Goal: Information Seeking & Learning: Learn about a topic

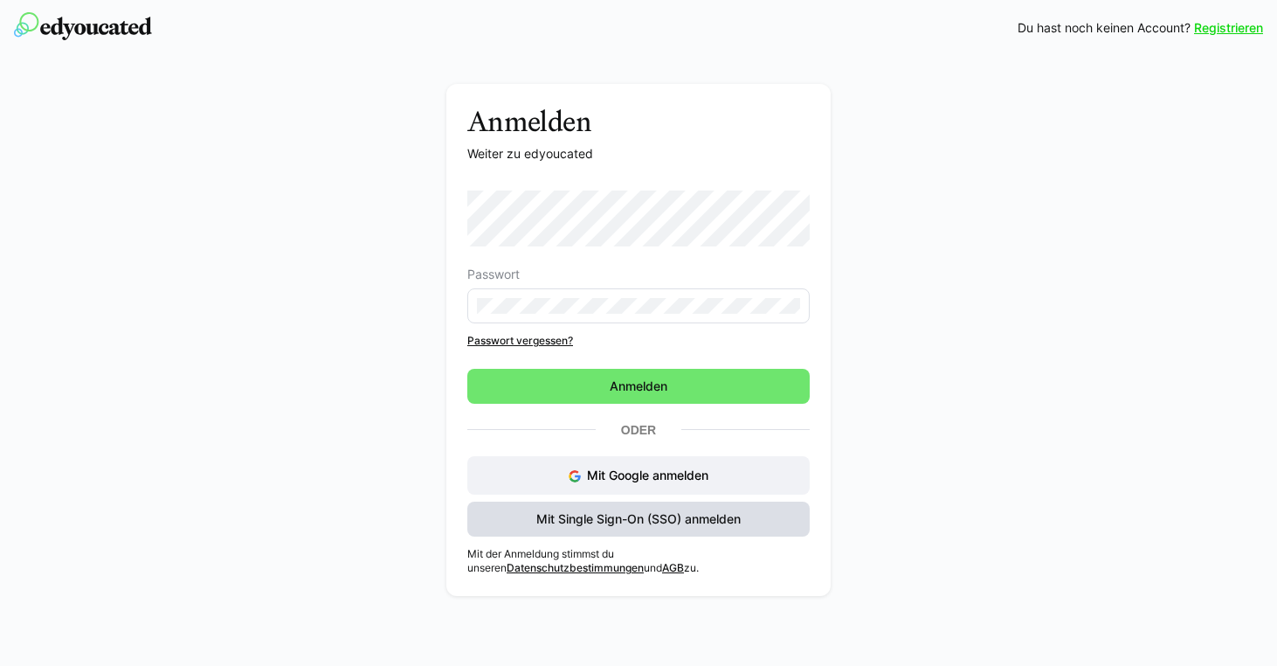
click at [634, 519] on span "Mit Single Sign-On (SSO) anmelden" at bounding box center [639, 518] width 210 height 17
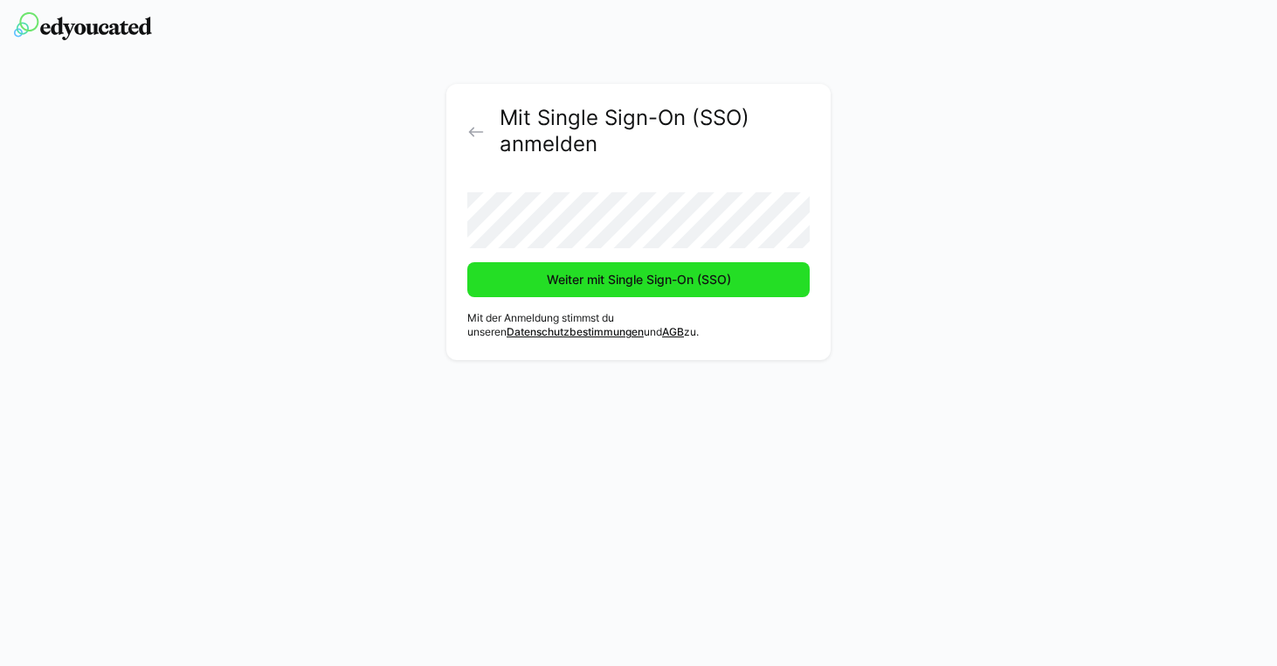
click at [606, 286] on span "Weiter mit Single Sign-On (SSO)" at bounding box center [639, 279] width 190 height 17
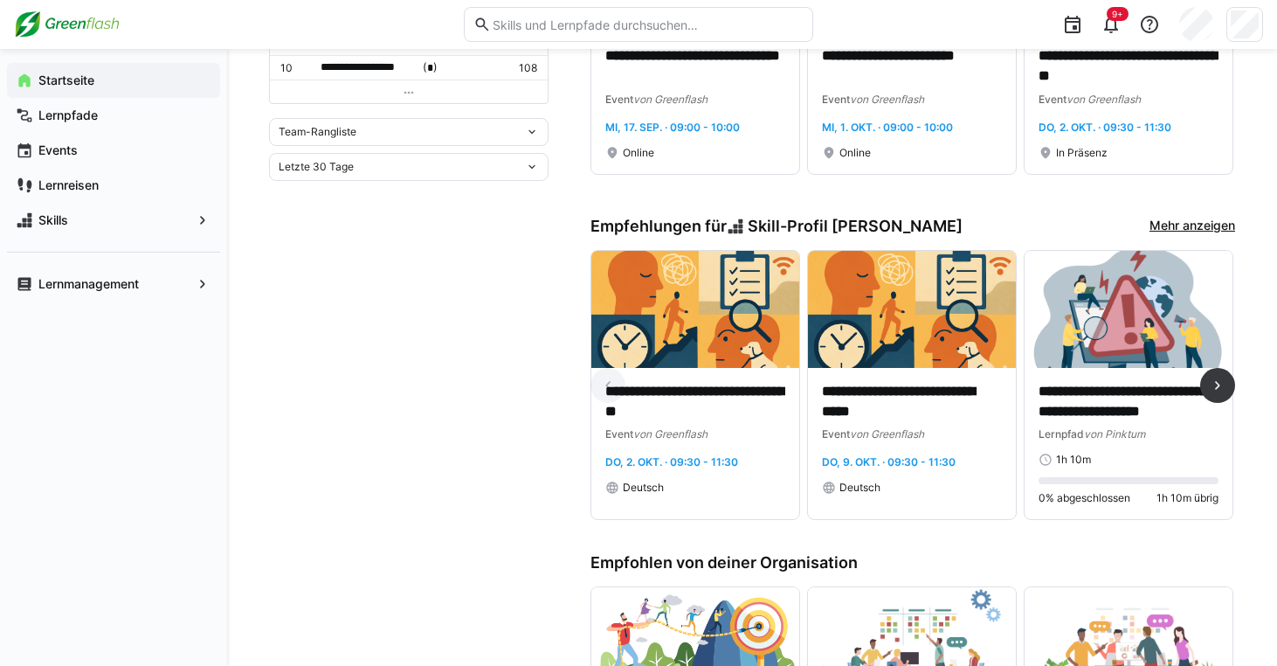
scroll to position [784, 0]
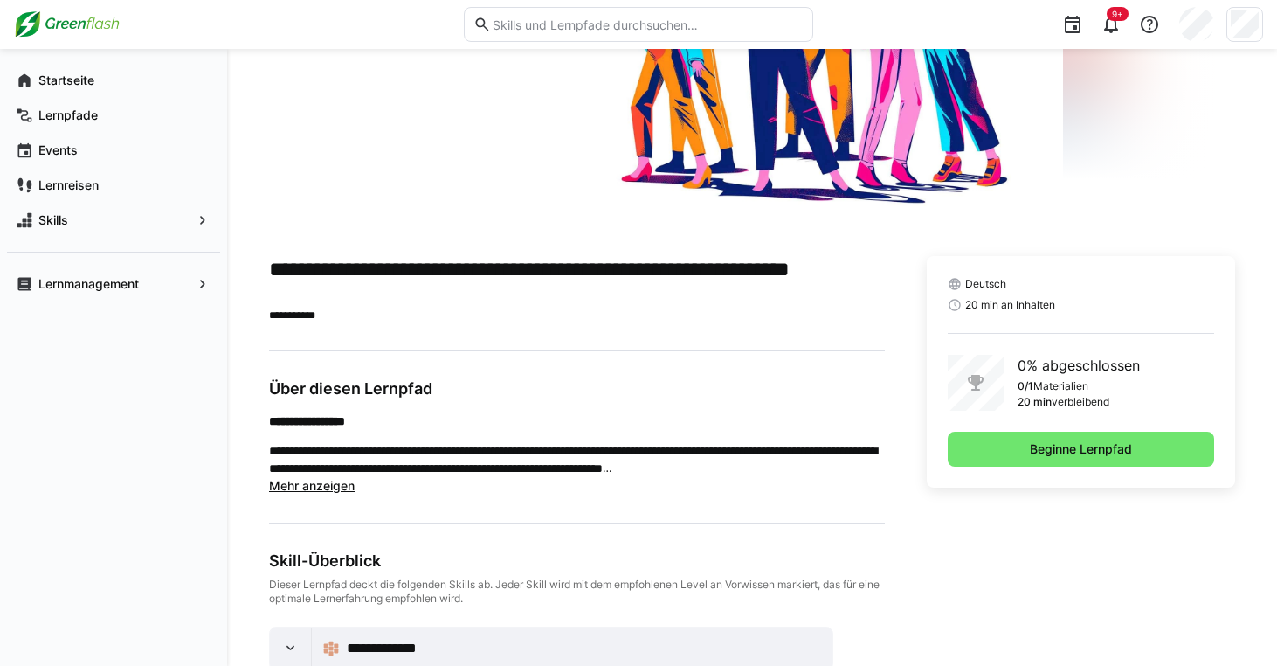
scroll to position [229, 0]
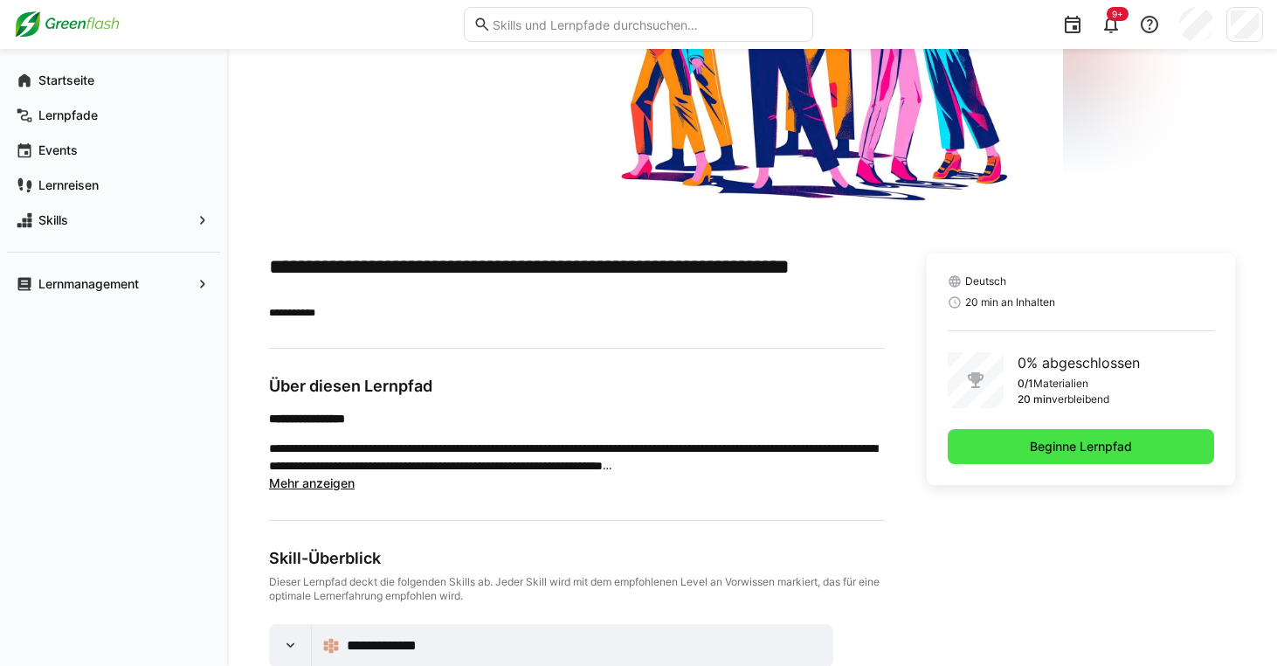
click at [1046, 453] on span "Beginne Lernpfad" at bounding box center [1080, 446] width 107 height 17
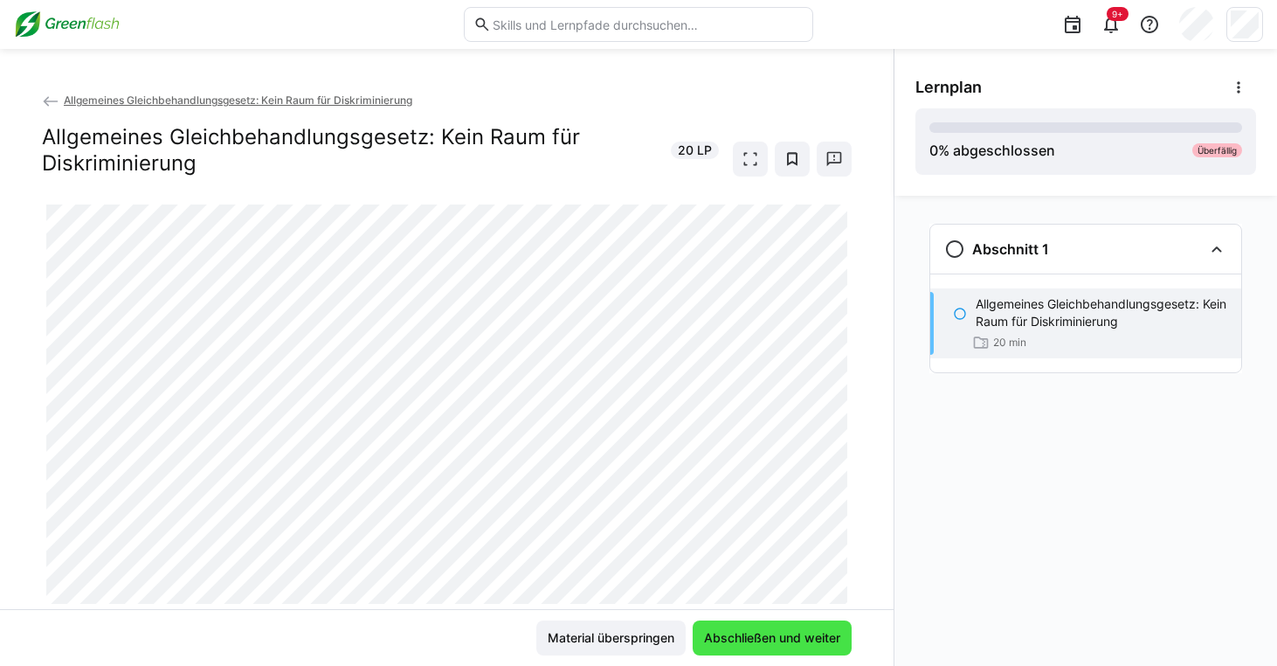
click at [763, 647] on span "Abschließen und weiter" at bounding box center [772, 637] width 159 height 35
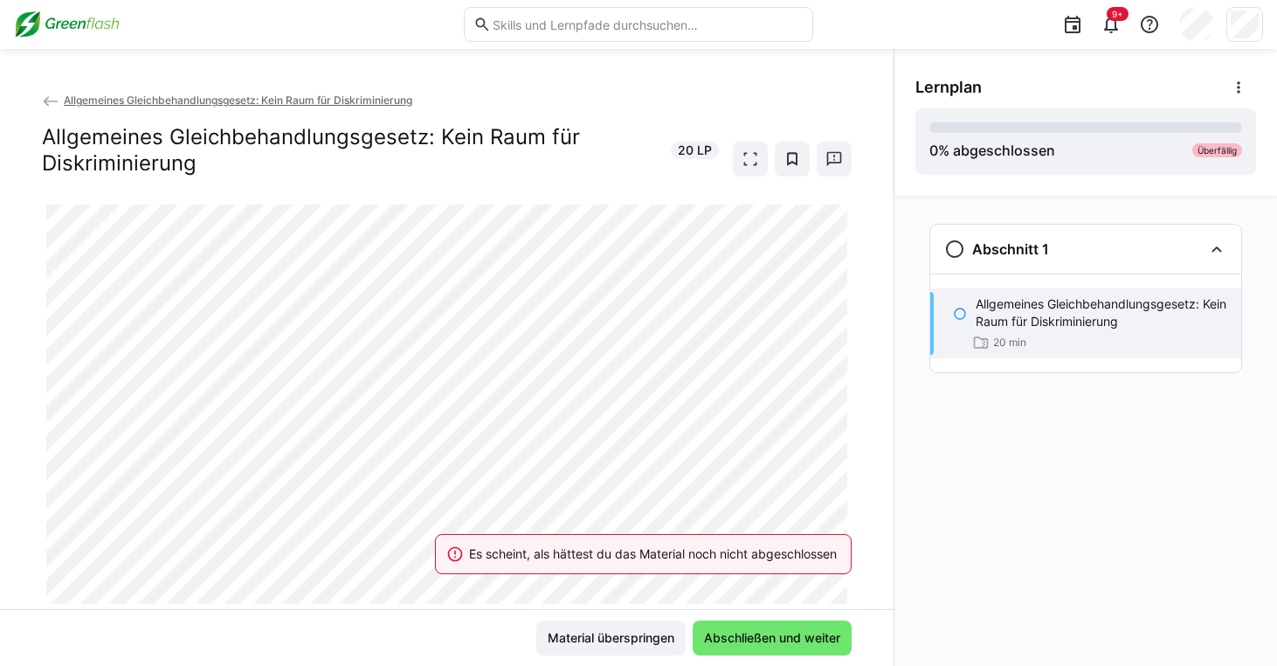
scroll to position [51, 0]
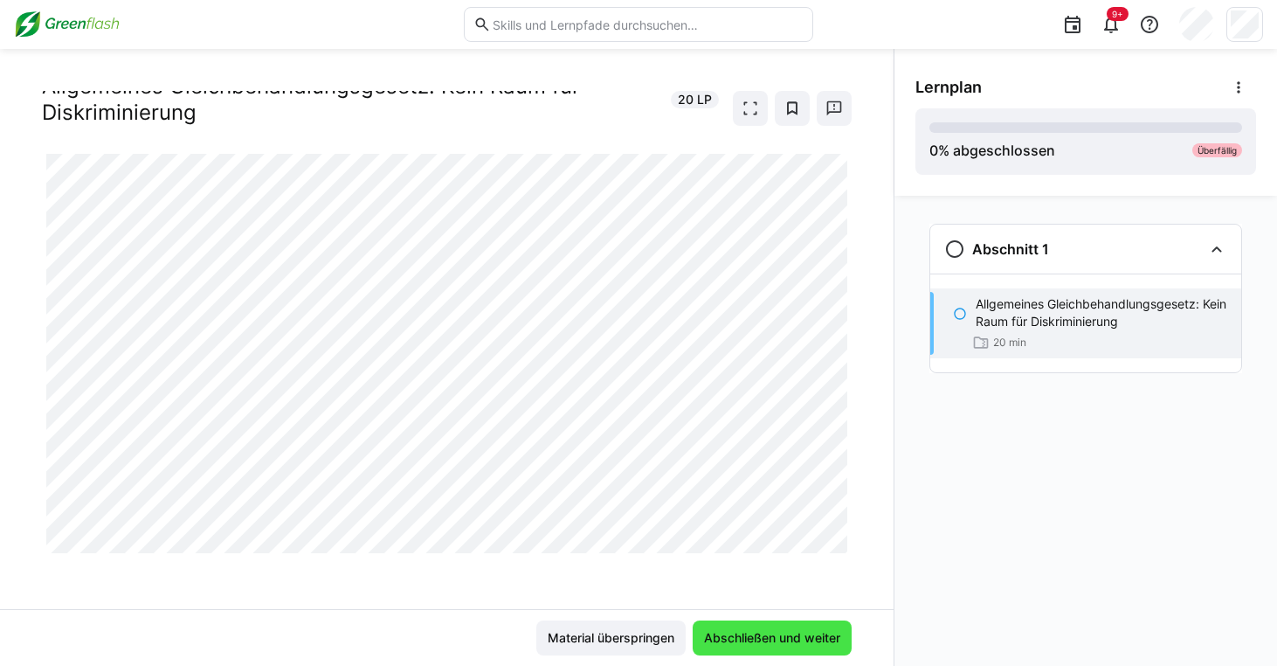
click at [719, 629] on span "Abschließen und weiter" at bounding box center [771, 637] width 141 height 17
click at [775, 646] on span "Abschließen und weiter" at bounding box center [772, 637] width 159 height 35
click at [746, 92] on span at bounding box center [750, 108] width 35 height 35
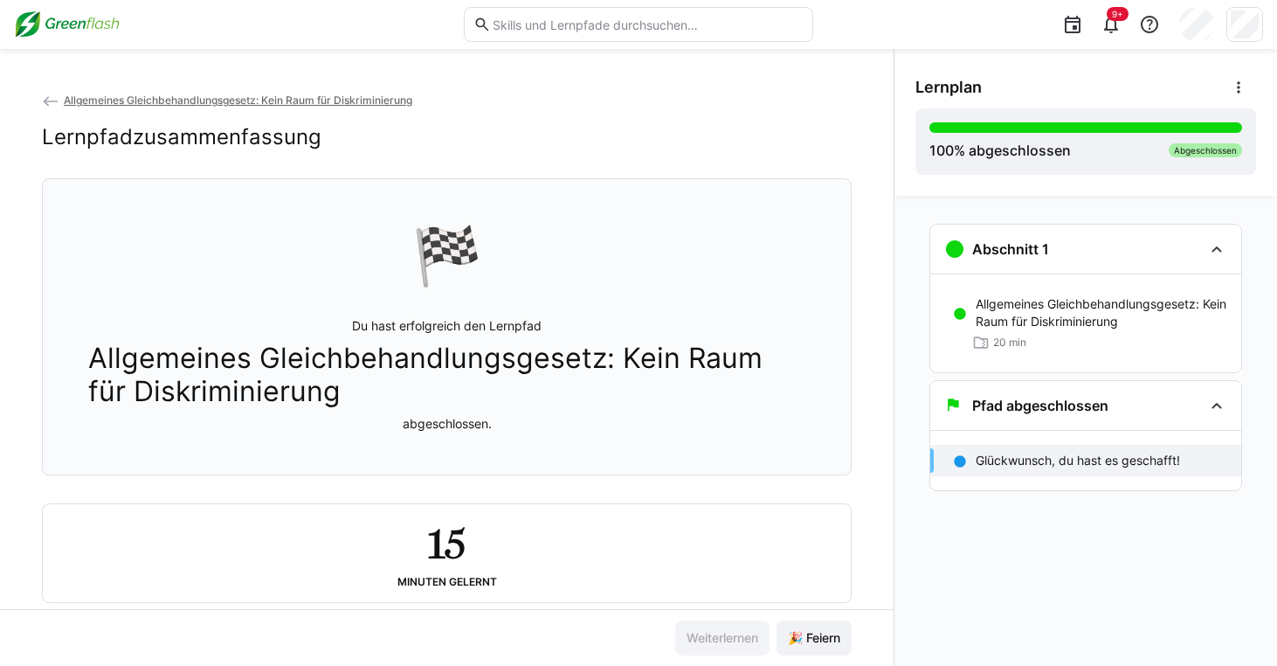
scroll to position [40, 0]
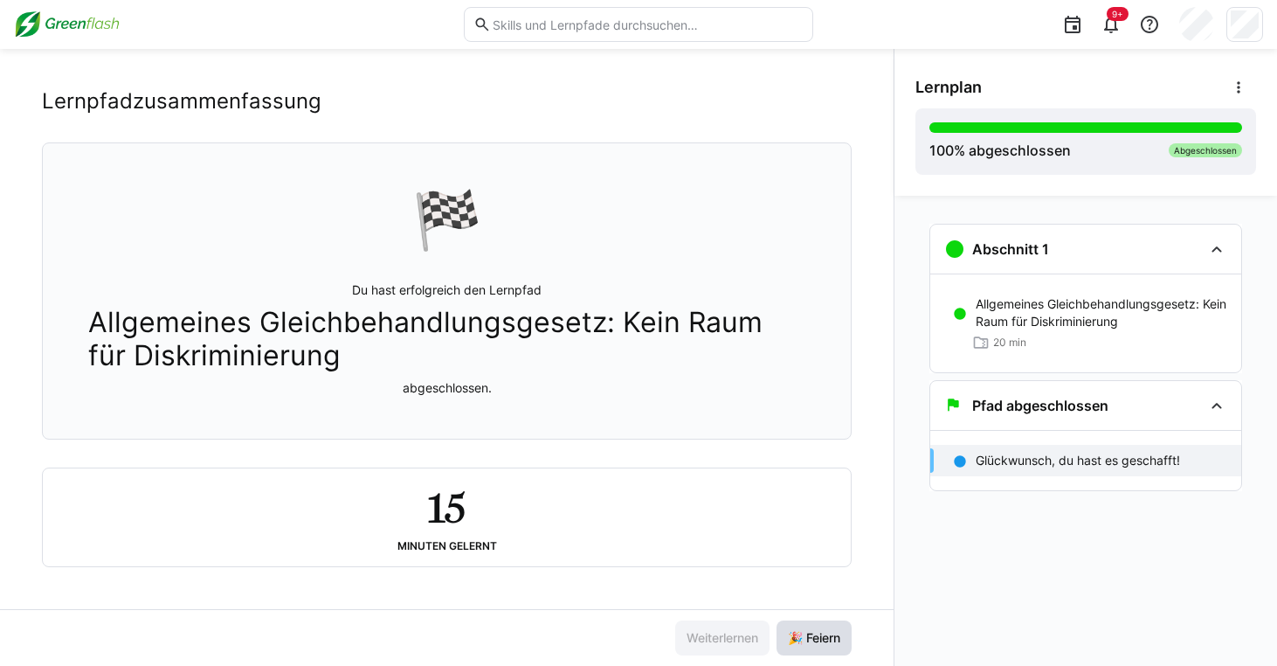
click at [808, 620] on span "🎉 Feiern" at bounding box center [813, 637] width 75 height 35
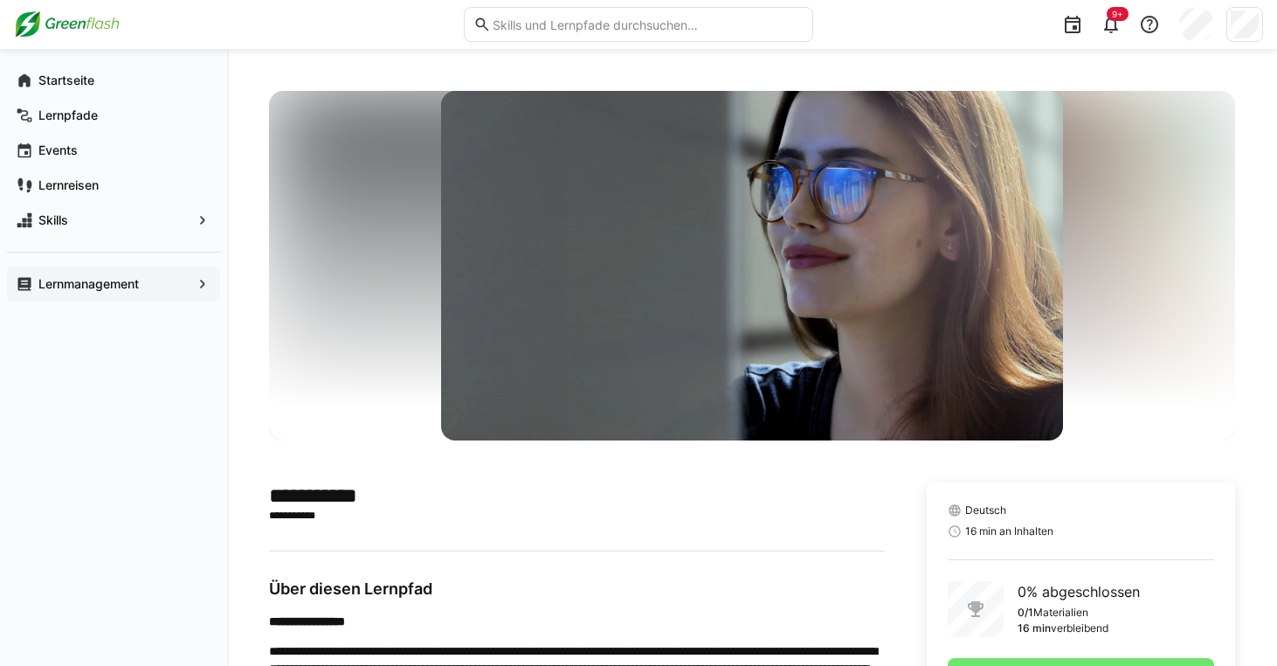
click at [148, 290] on span "Lernmanagement" at bounding box center [113, 283] width 155 height 17
click at [1039, 658] on span "Beginne Lernpfad" at bounding box center [1081, 675] width 266 height 35
click at [1091, 665] on span "Beginne Lernpfad" at bounding box center [1080, 674] width 107 height 17
click at [1059, 665] on span "Beginne Lernpfad" at bounding box center [1080, 674] width 107 height 17
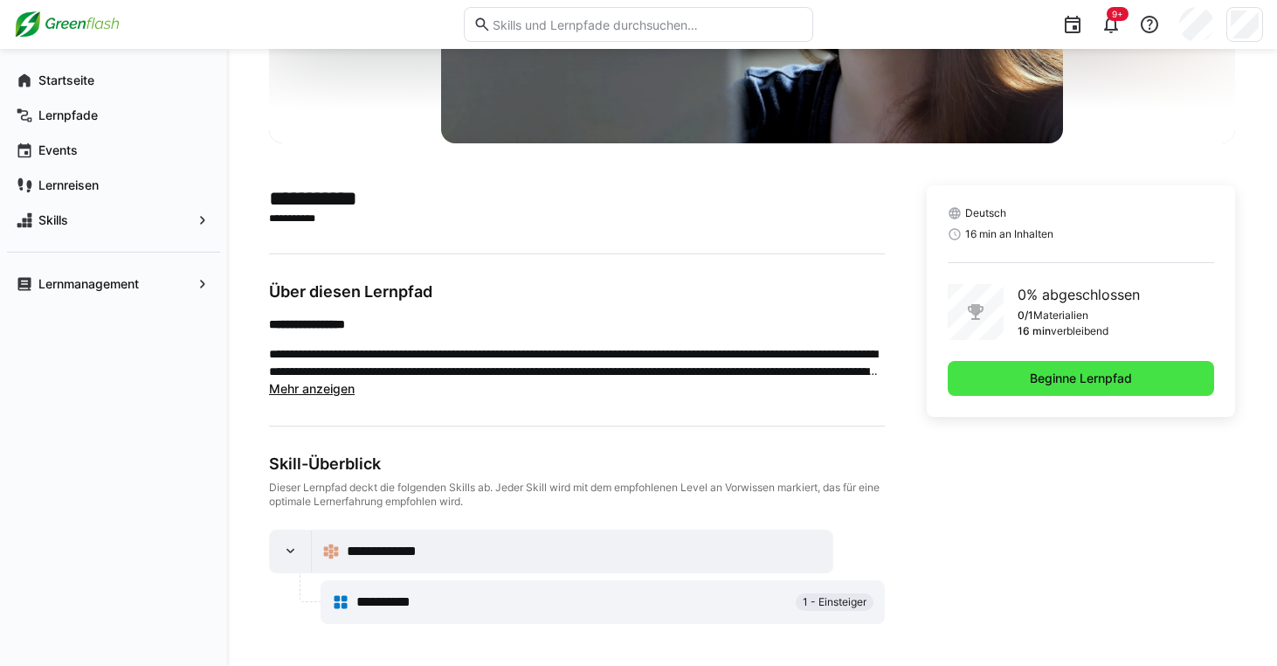
click at [1109, 377] on span "Beginne Lernpfad" at bounding box center [1080, 377] width 107 height 17
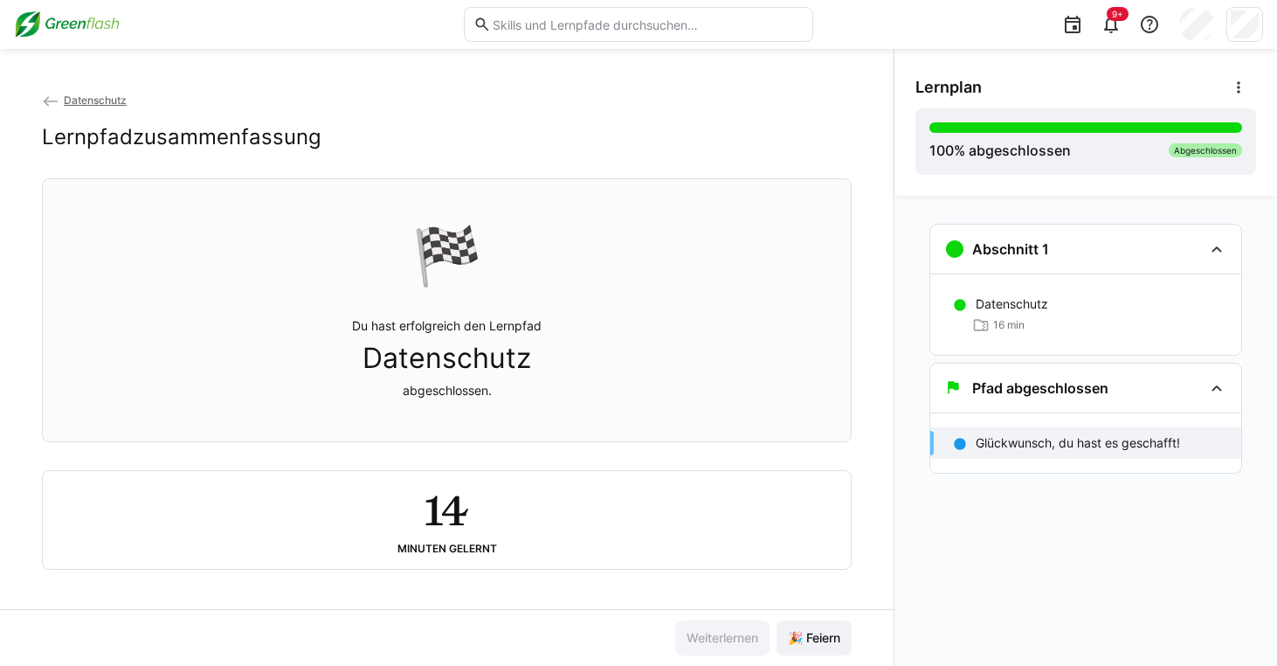
scroll to position [7, 0]
click at [818, 643] on span "🎉 Feiern" at bounding box center [814, 637] width 58 height 17
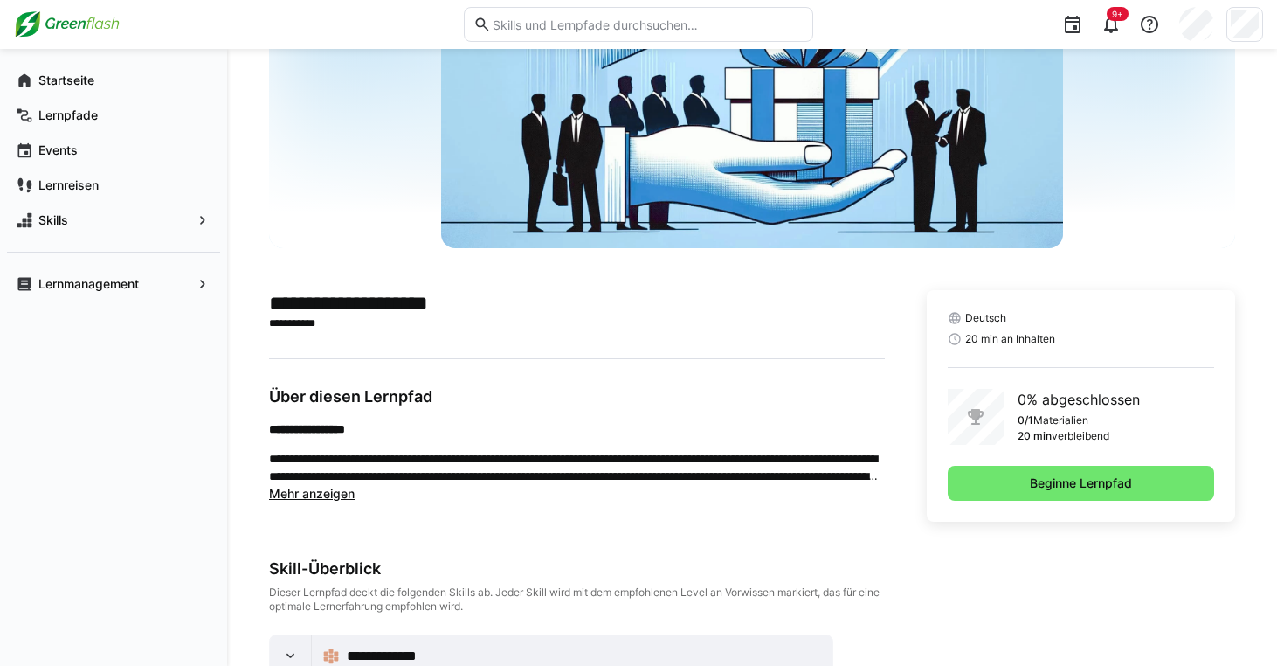
scroll to position [297, 0]
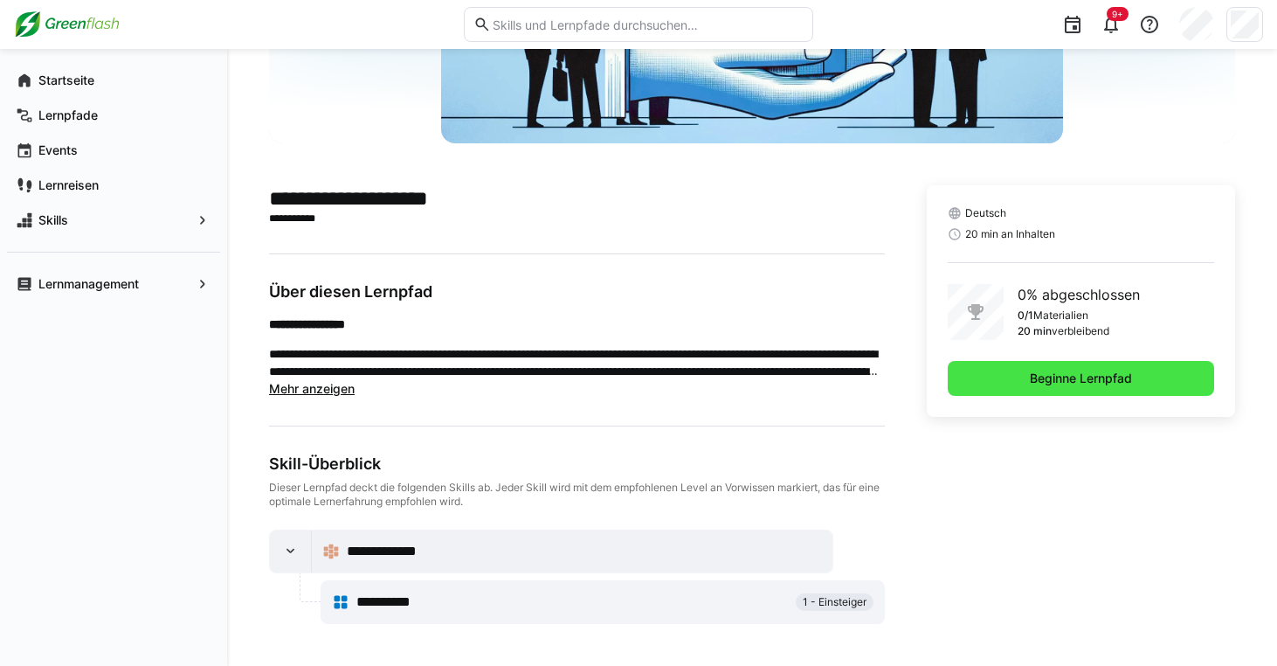
click at [1078, 377] on span "Beginne Lernpfad" at bounding box center [1080, 377] width 107 height 17
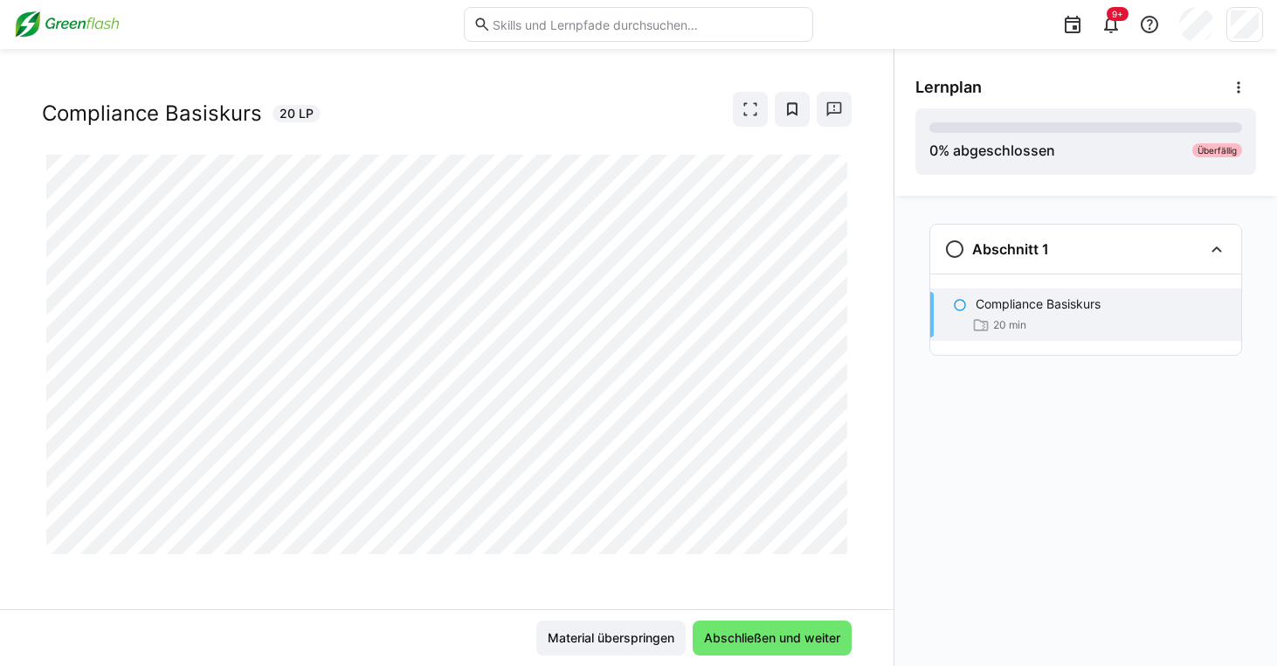
scroll to position [33, 0]
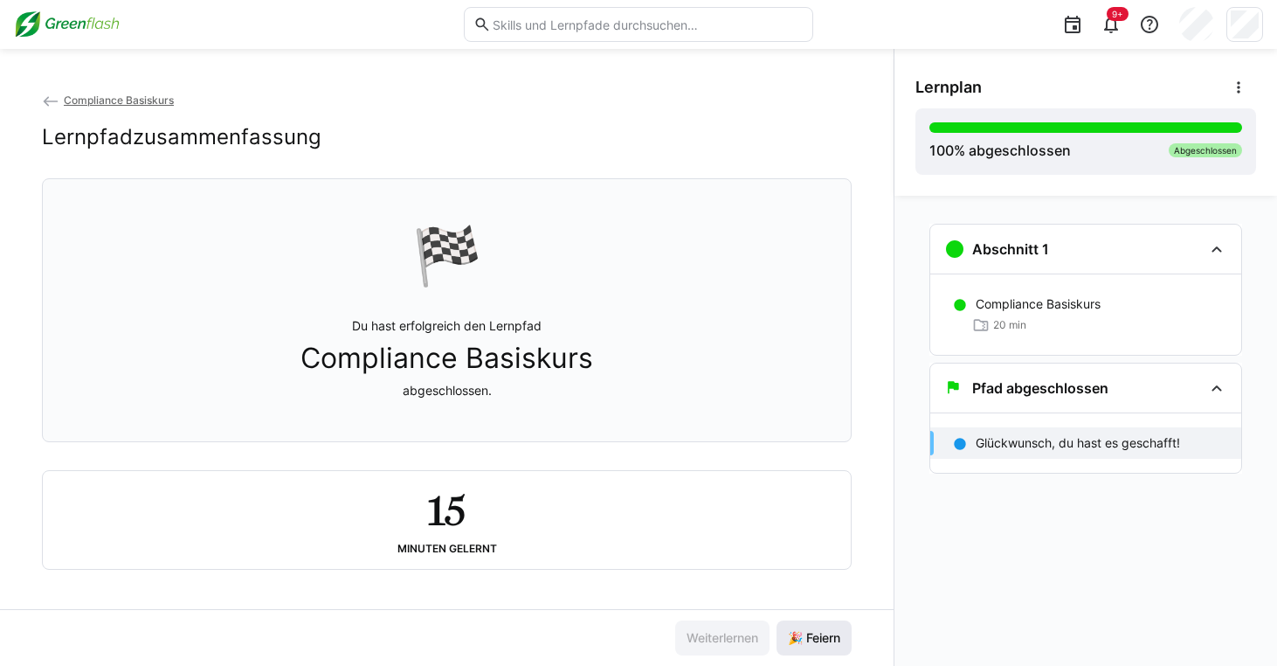
click at [817, 635] on span "🎉 Feiern" at bounding box center [814, 637] width 58 height 17
click at [70, 17] on img at bounding box center [67, 24] width 106 height 28
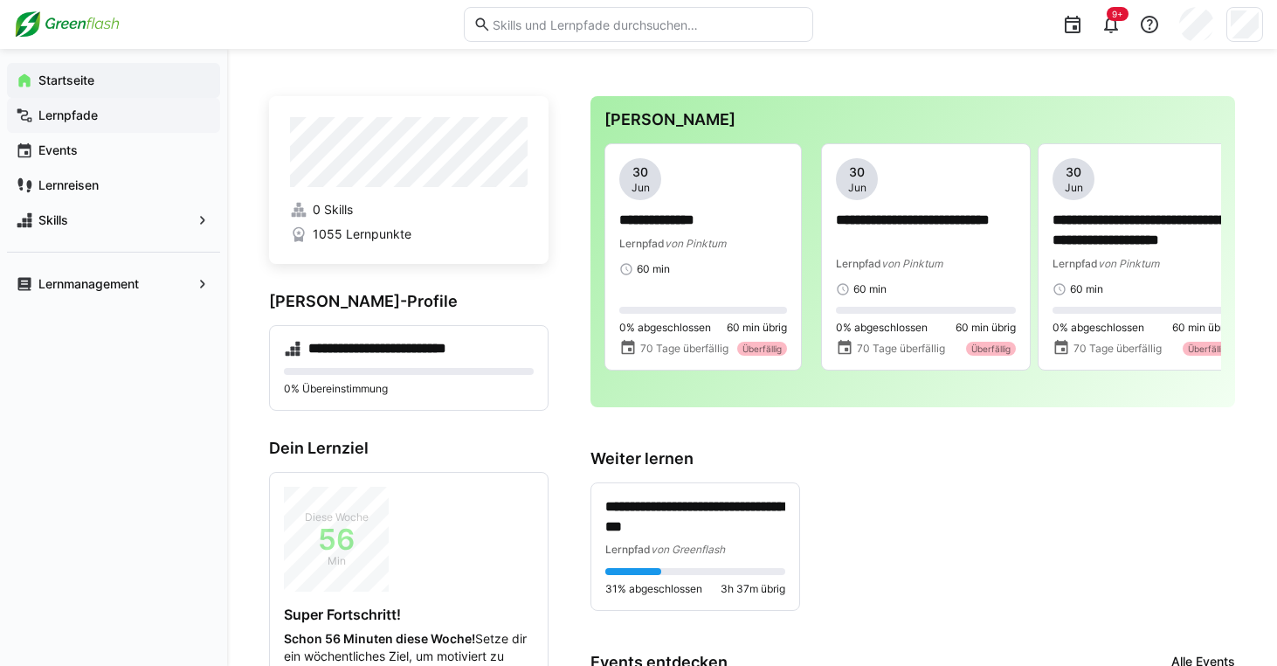
click at [117, 123] on span "Lernpfade" at bounding box center [124, 115] width 176 height 17
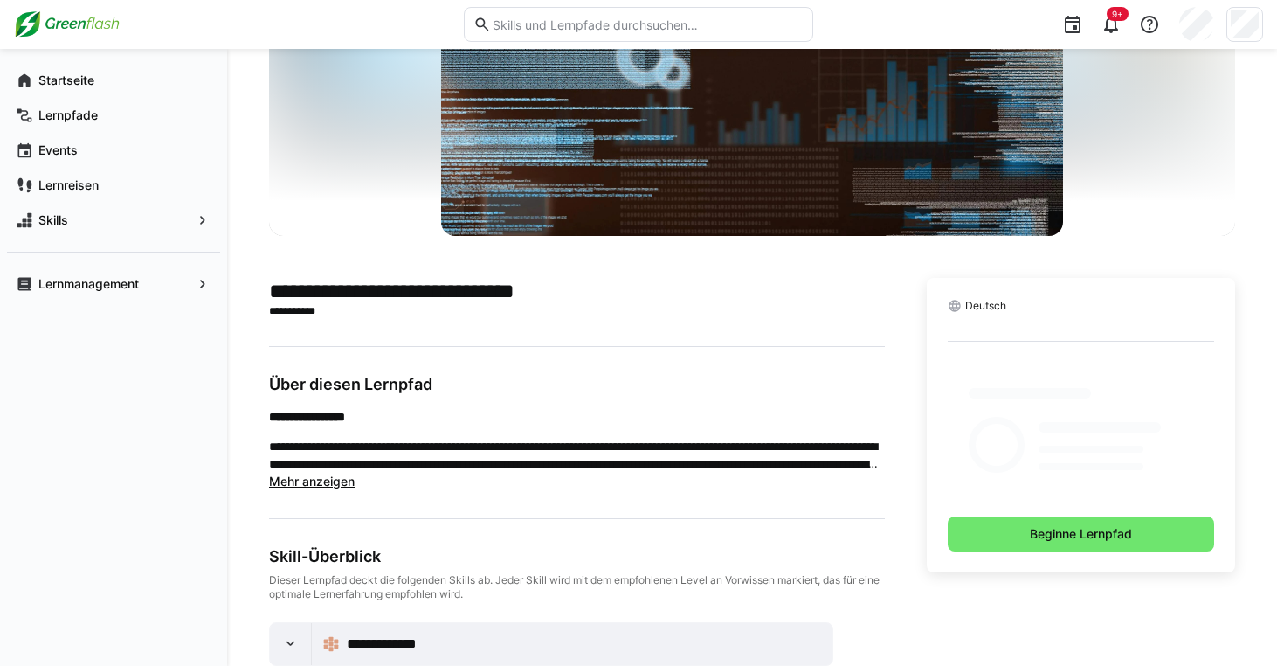
scroll to position [297, 0]
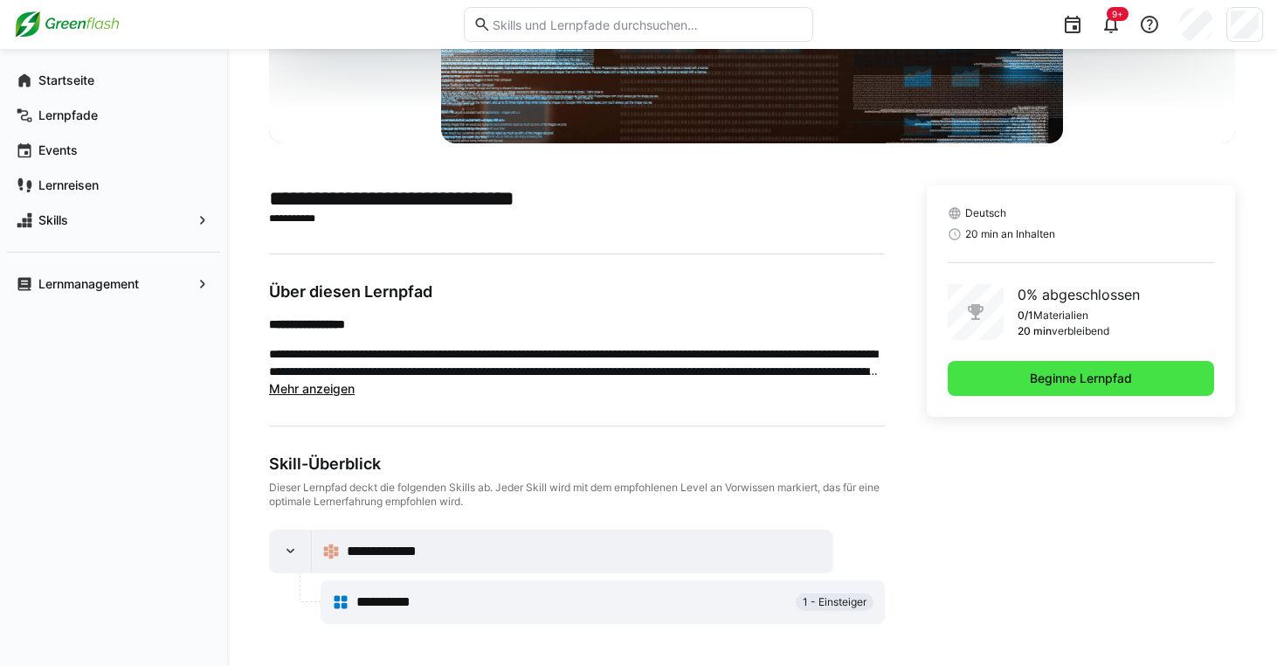
click at [1072, 391] on span "Beginne Lernpfad" at bounding box center [1081, 378] width 266 height 35
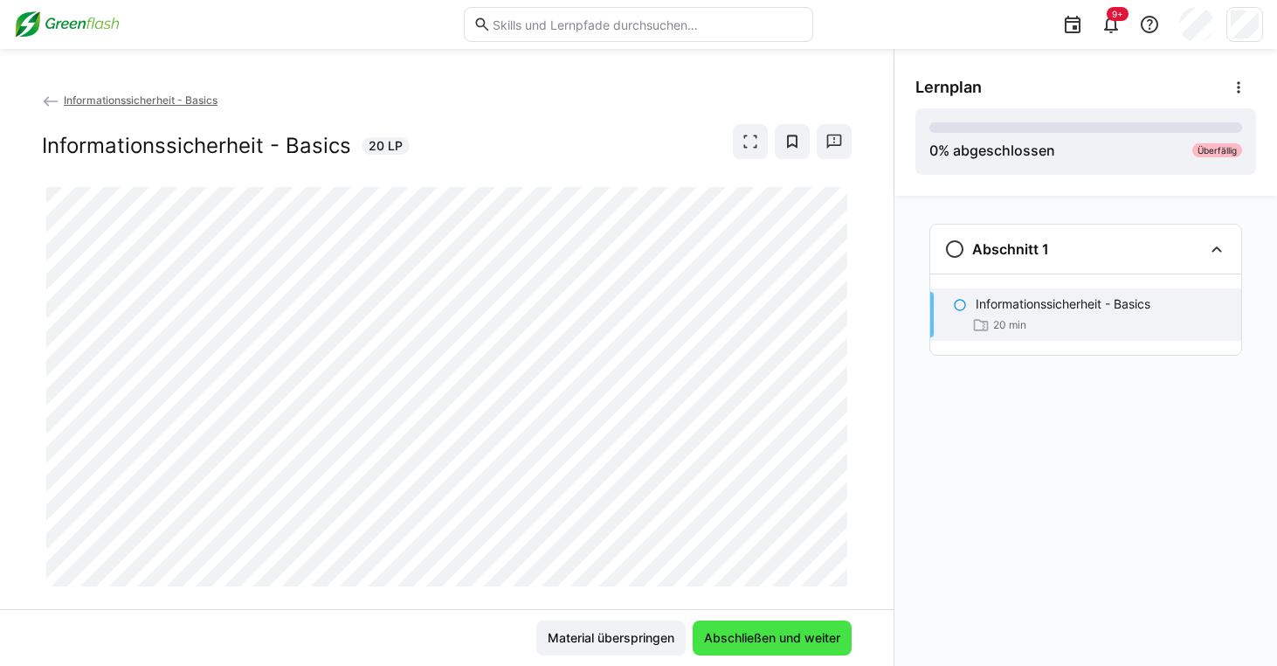
scroll to position [33, 0]
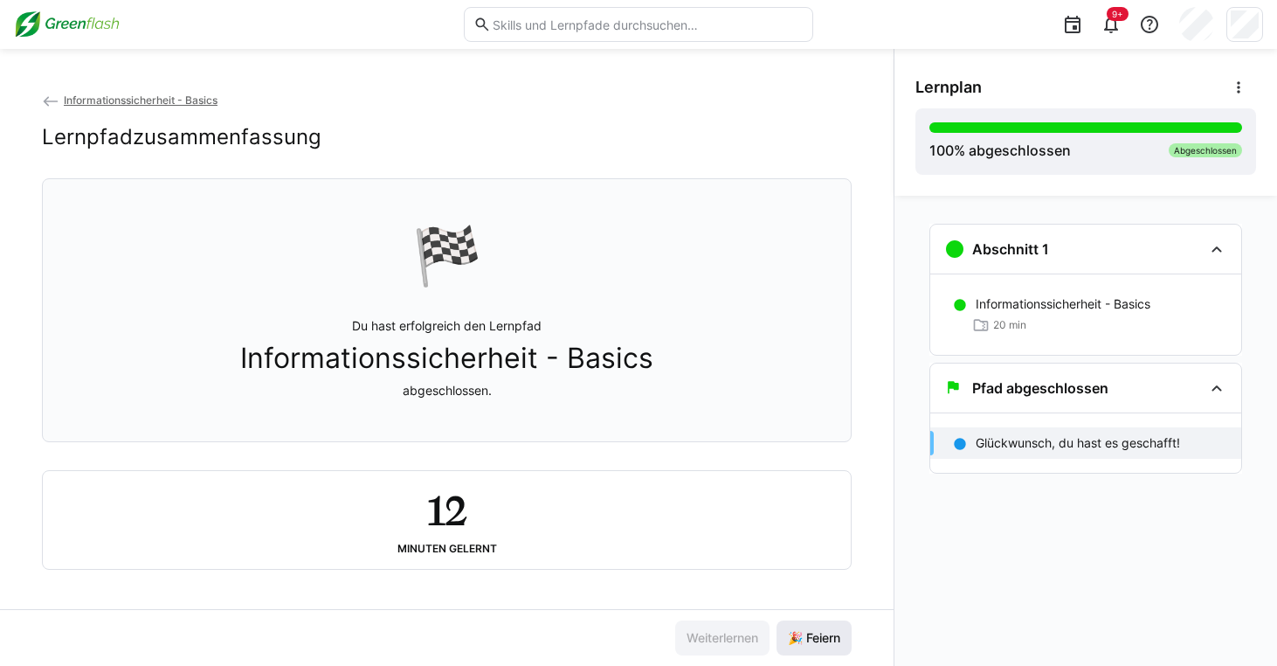
click at [813, 635] on span "🎉 Feiern" at bounding box center [814, 637] width 58 height 17
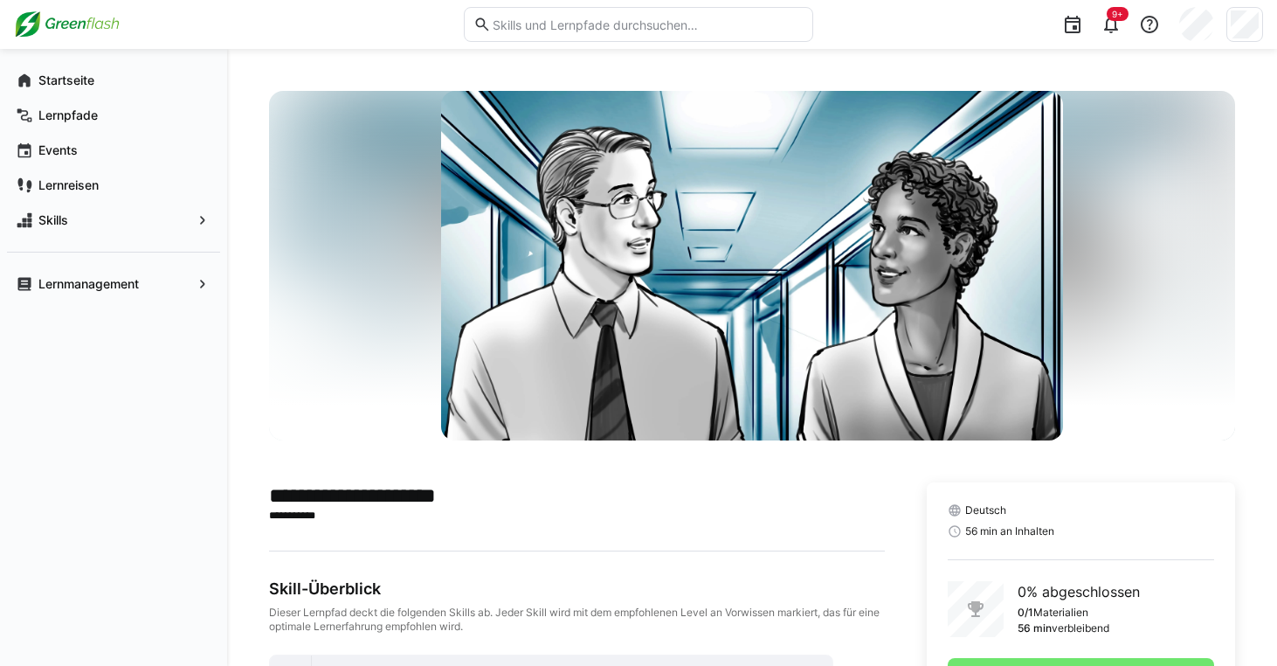
scroll to position [125, 0]
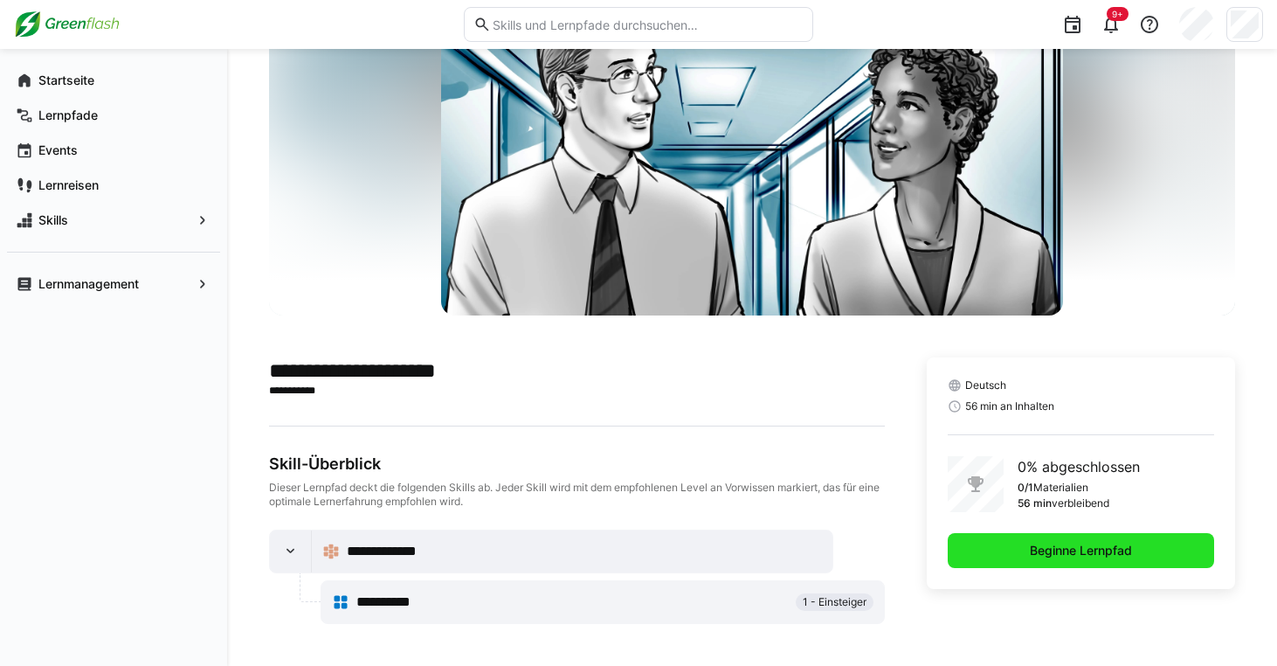
click at [1041, 561] on span "Beginne Lernpfad" at bounding box center [1081, 550] width 266 height 35
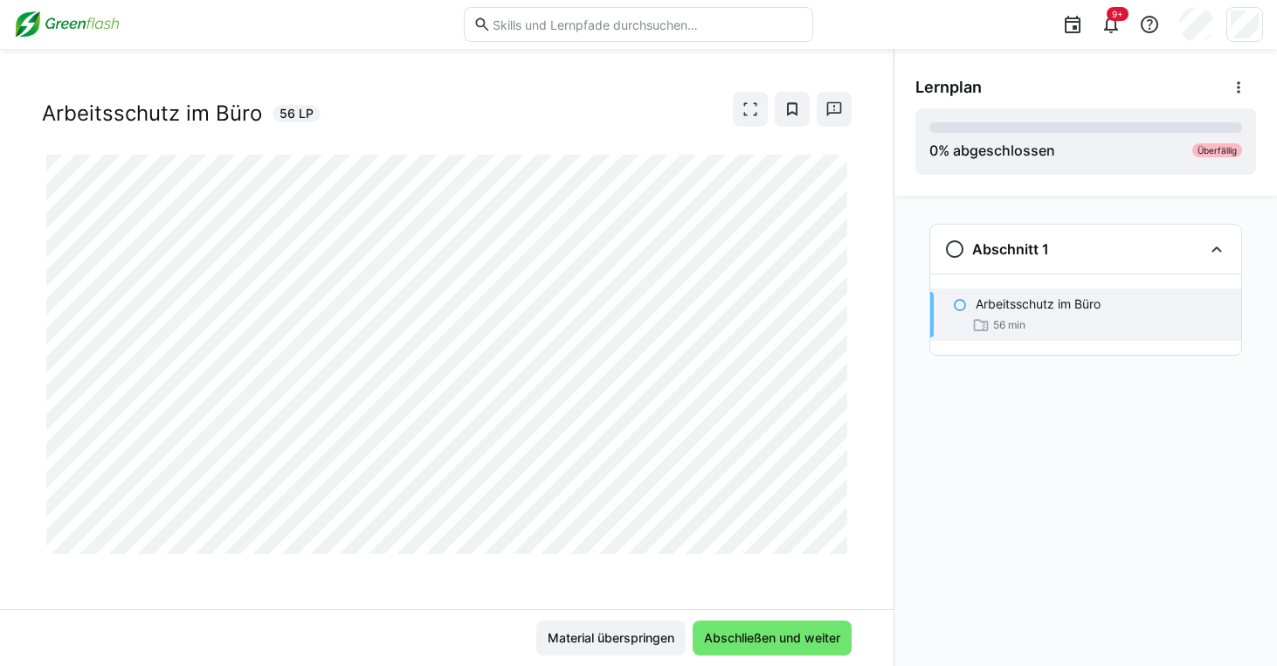
scroll to position [33, 0]
click at [360, 558] on div "Arbeitsschutz im Büro Arbeitsschutz im Büro 56 LP" at bounding box center [446, 350] width 893 height 518
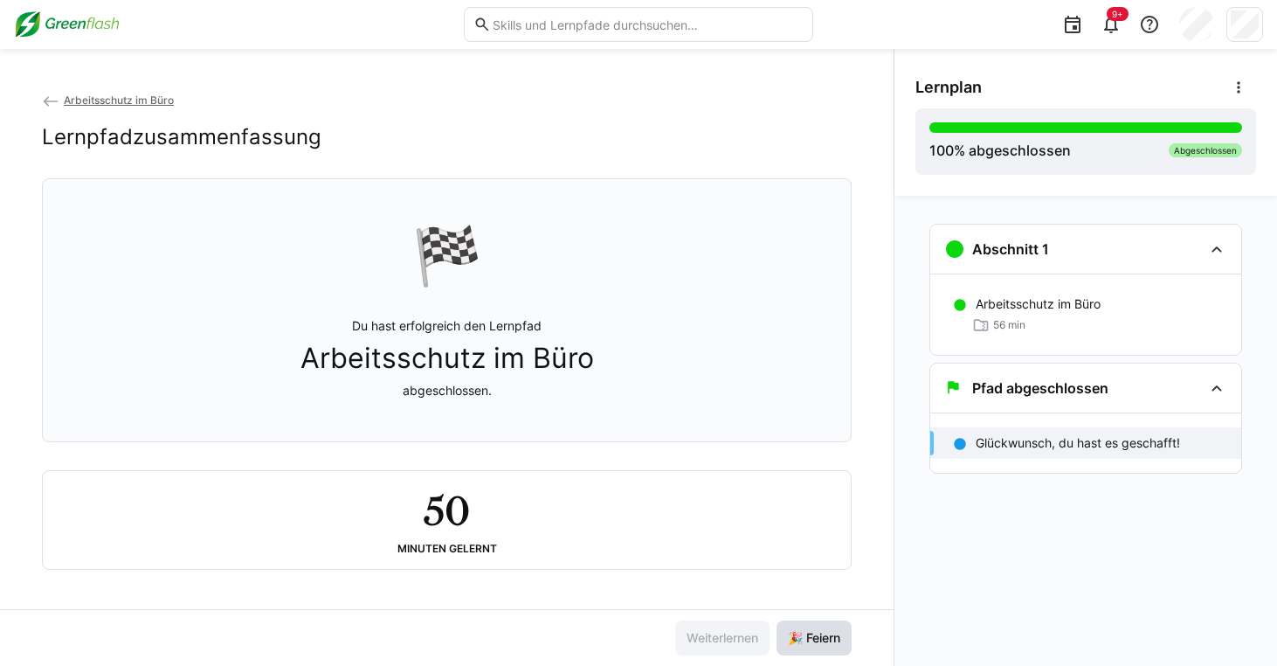
click at [811, 632] on span "🎉 Feiern" at bounding box center [814, 637] width 58 height 17
